Goal: Check status: Check status

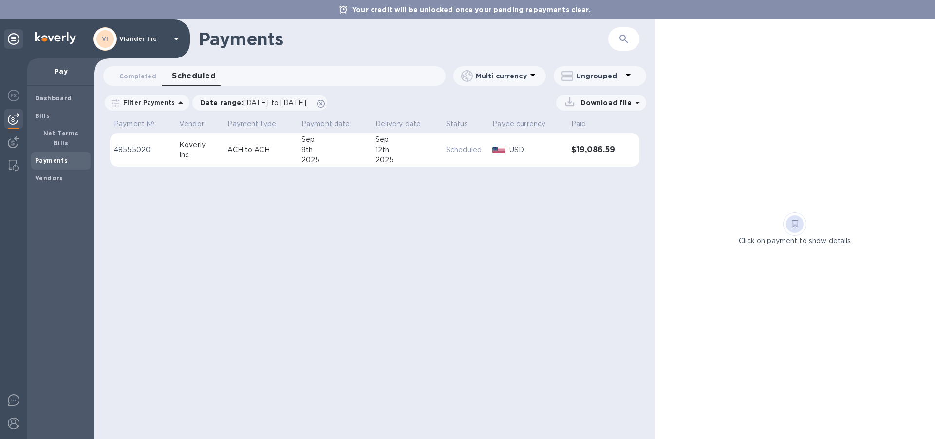
click at [59, 157] on b "Payments" at bounding box center [51, 160] width 33 height 7
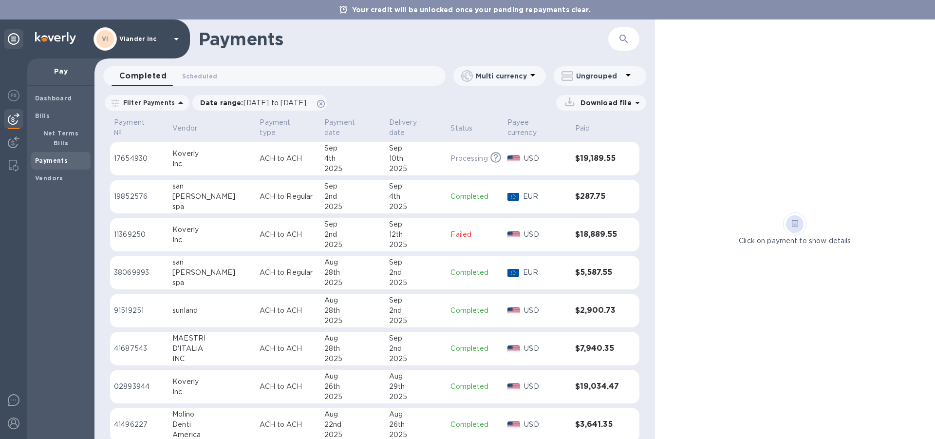
click at [175, 101] on icon at bounding box center [181, 103] width 12 height 12
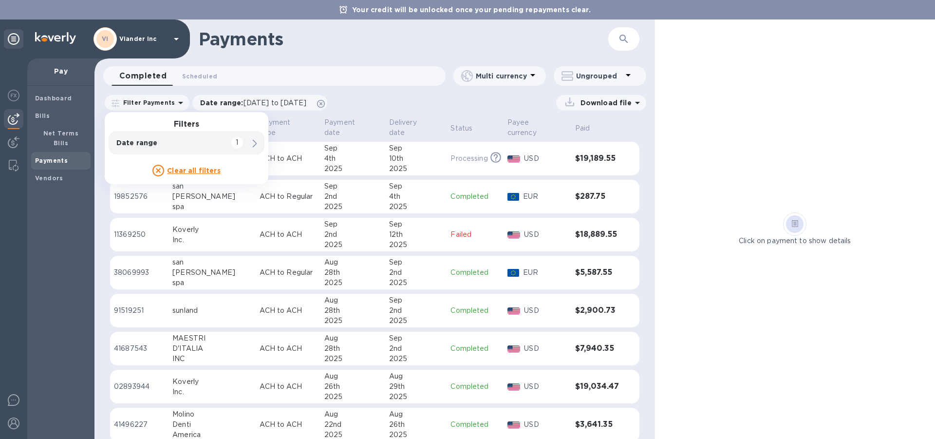
click at [255, 144] on icon at bounding box center [255, 144] width 4 height 8
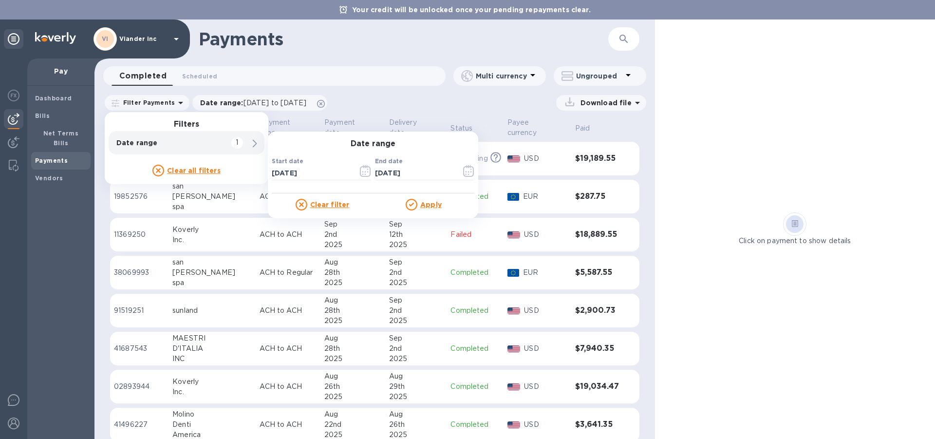
click at [255, 144] on icon at bounding box center [255, 144] width 4 height 8
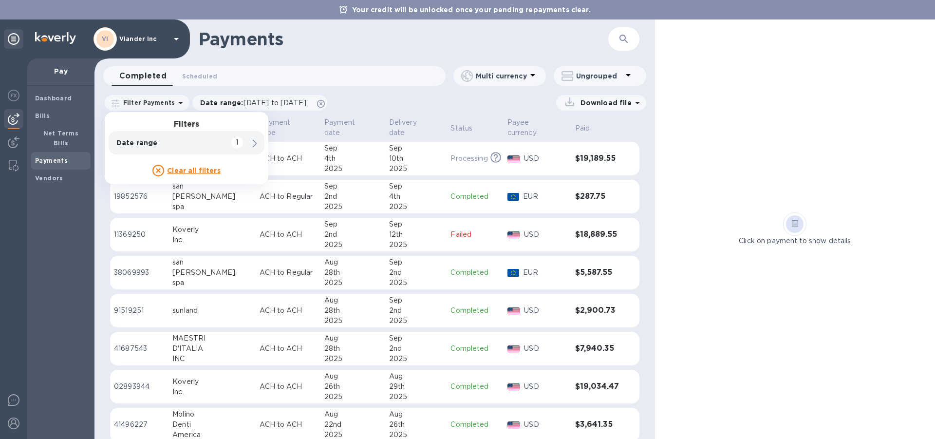
click at [342, 47] on h1 "Payments" at bounding box center [404, 39] width 410 height 20
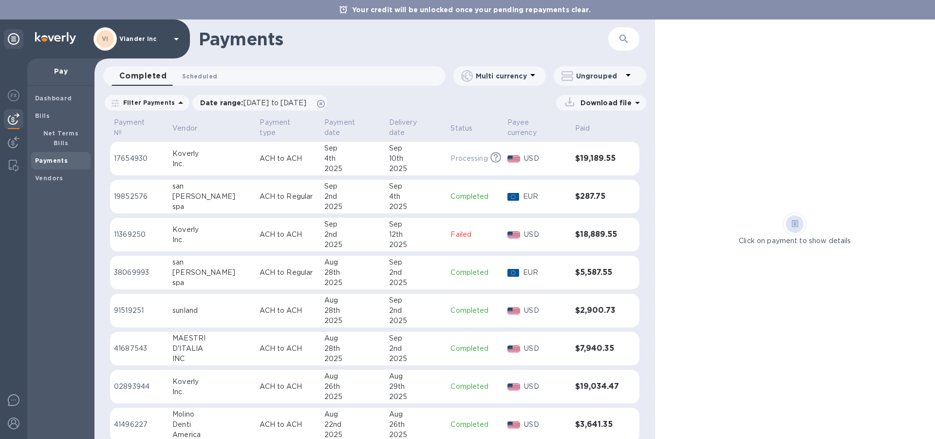
click at [206, 76] on span "Scheduled 0" at bounding box center [199, 76] width 35 height 10
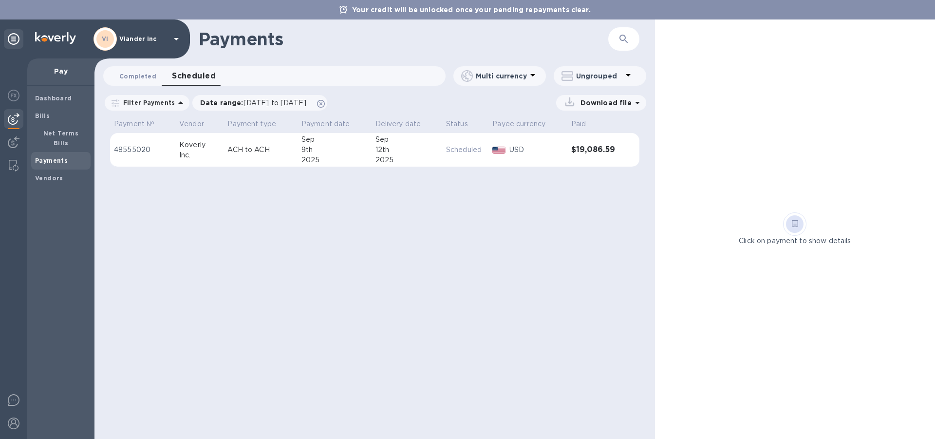
click at [142, 79] on span "Completed 0" at bounding box center [137, 76] width 37 height 10
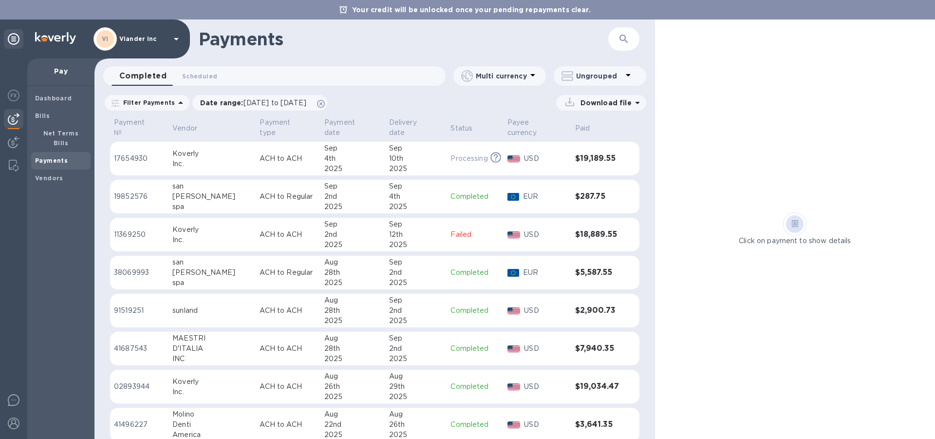
click at [547, 267] on p "EUR" at bounding box center [545, 272] width 44 height 10
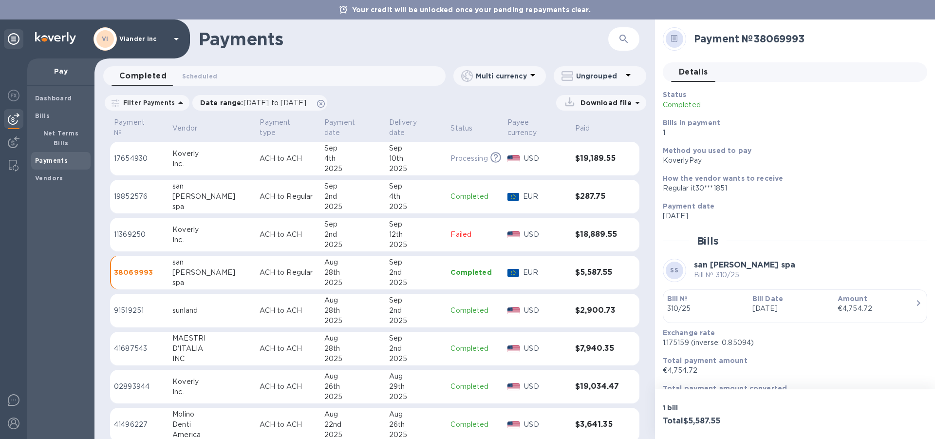
click at [675, 39] on icon at bounding box center [674, 39] width 3 height 0
